Goal: Go to known website: Access a specific website the user already knows

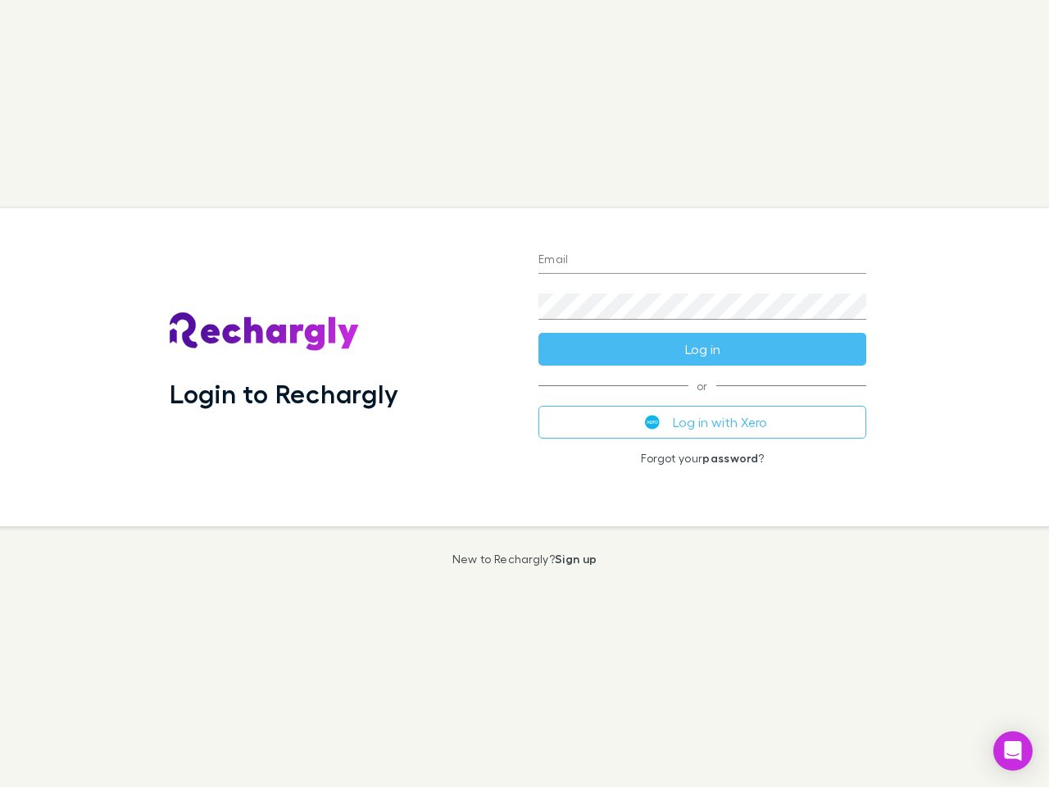
click at [525, 393] on div "Login to Rechargly" at bounding box center [341, 367] width 369 height 318
click at [702, 261] on input "Email" at bounding box center [702, 260] width 328 height 26
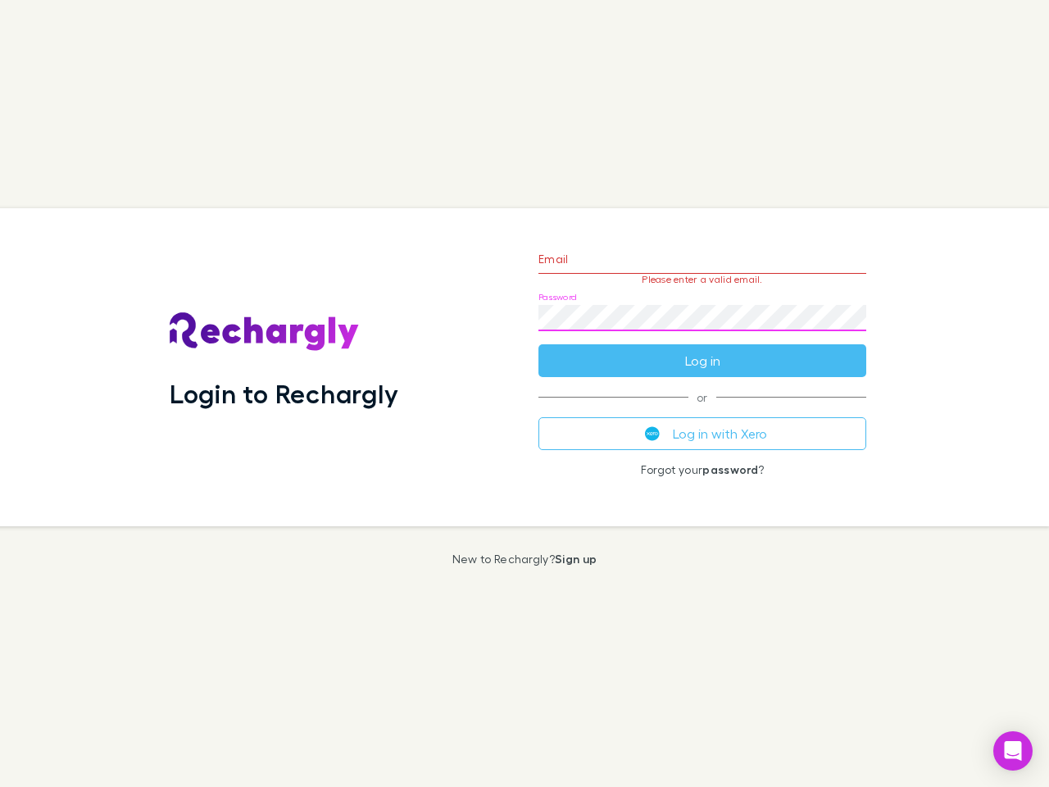
click at [702, 349] on form "Email Please enter a valid email. Password Log in" at bounding box center [702, 305] width 328 height 143
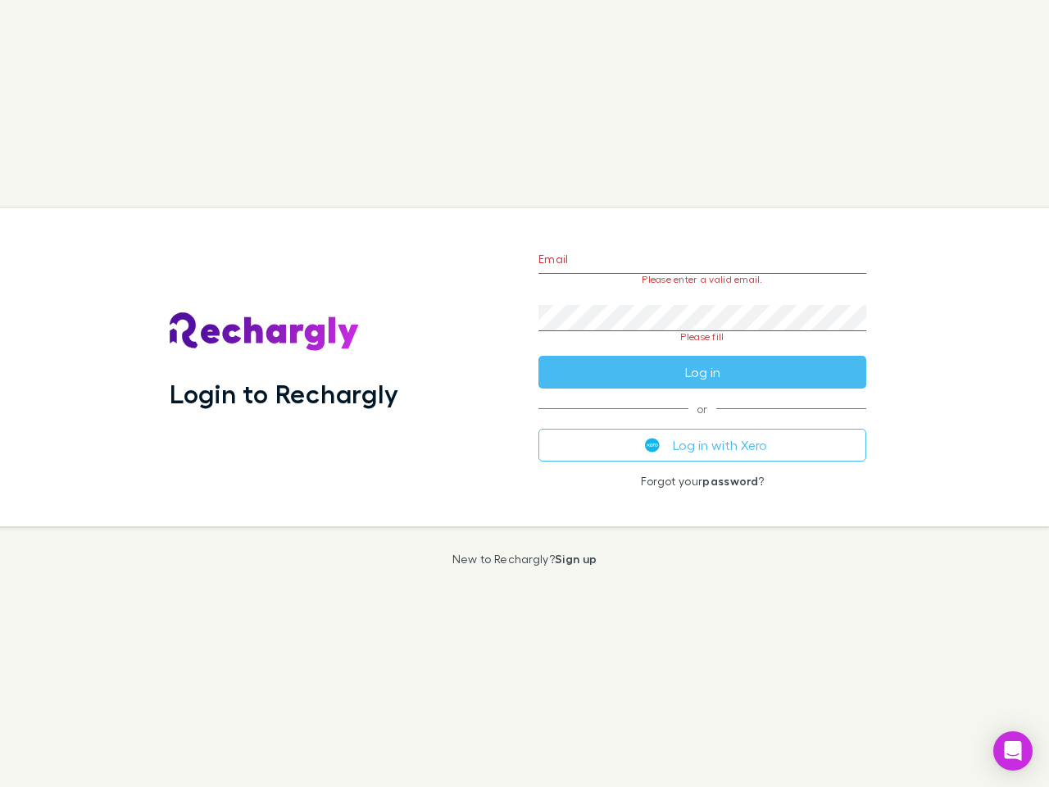
click at [702, 422] on div "Email Please enter a valid email. Password Please fill Log in or Log in with Xe…" at bounding box center [702, 367] width 354 height 318
click at [1013, 751] on icon "Open Intercom Messenger" at bounding box center [1013, 751] width 17 height 20
